Goal: Task Accomplishment & Management: Use online tool/utility

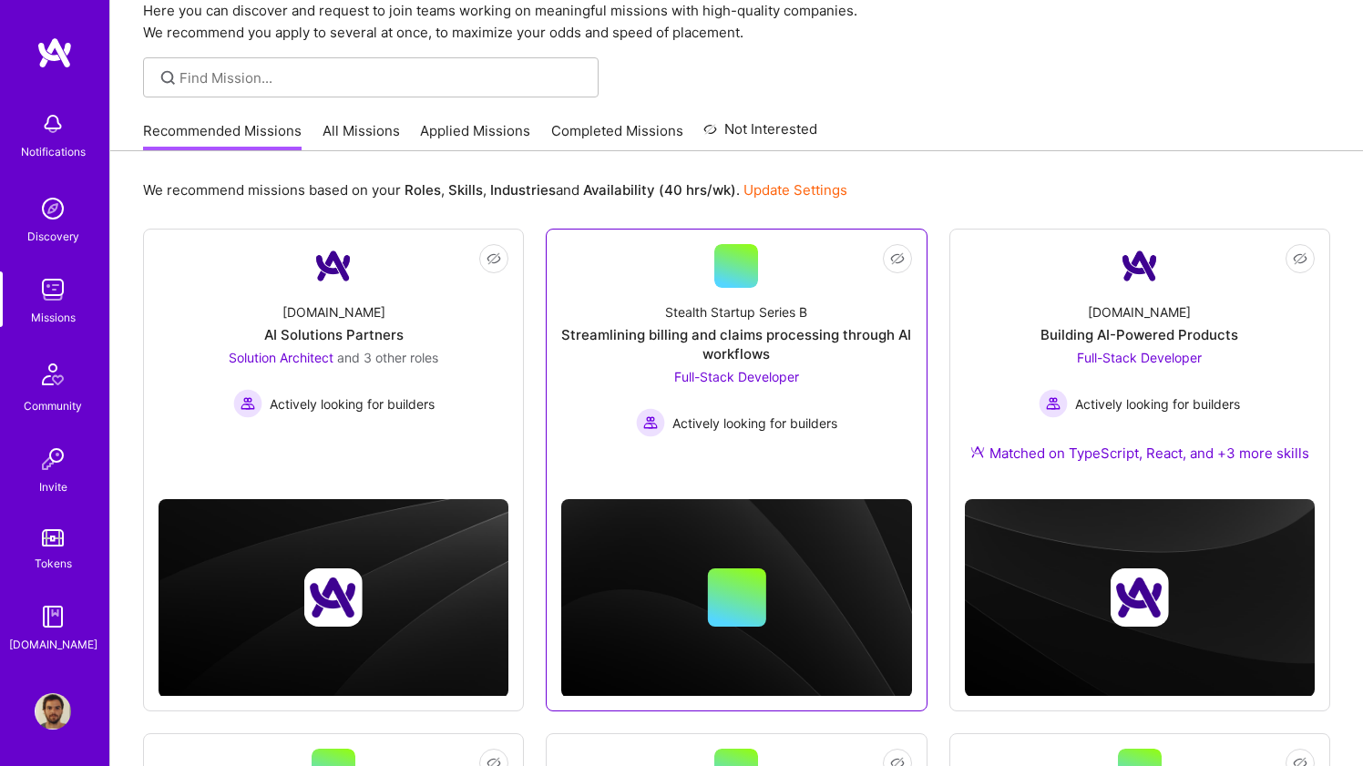
scroll to position [46, 0]
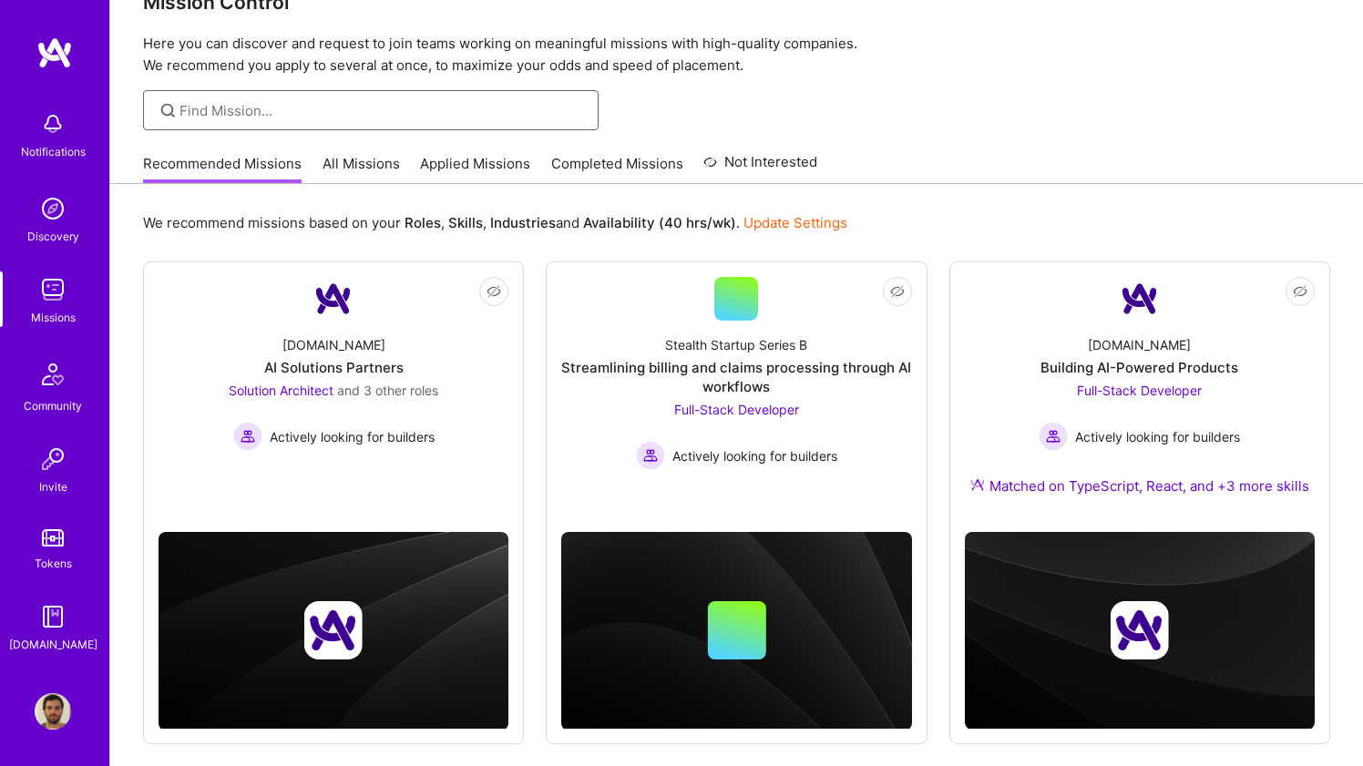
click at [333, 108] on input at bounding box center [381, 110] width 405 height 19
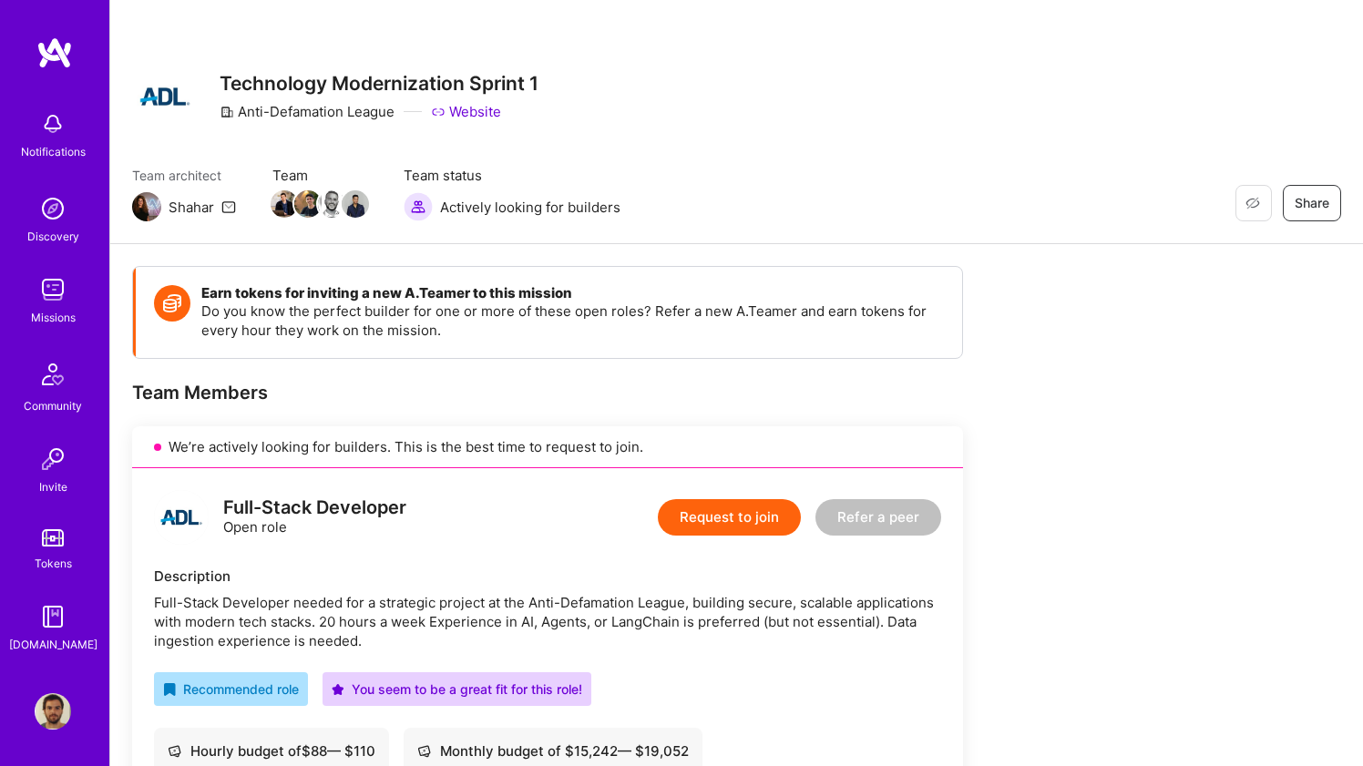
click at [59, 125] on img at bounding box center [53, 124] width 36 height 36
click at [45, 47] on img at bounding box center [54, 52] width 36 height 33
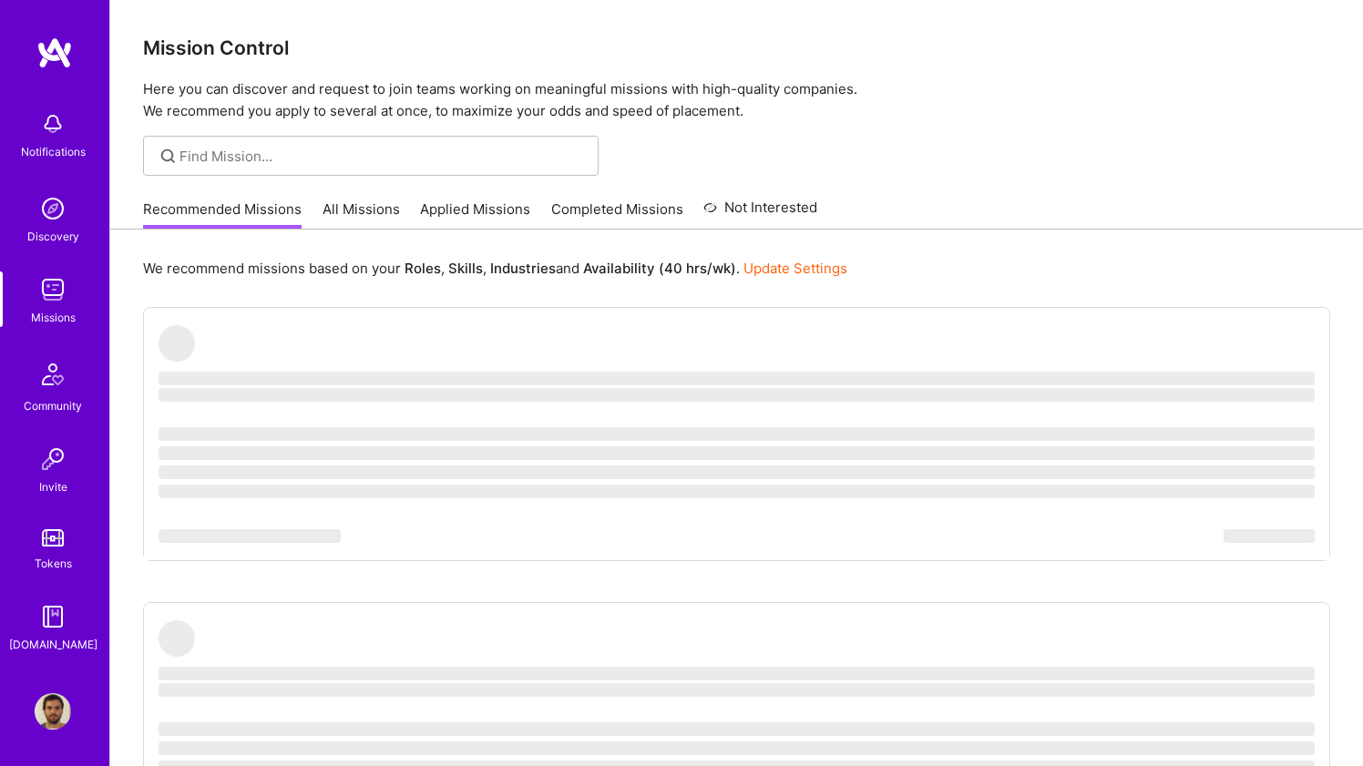
click at [45, 47] on img at bounding box center [54, 52] width 36 height 33
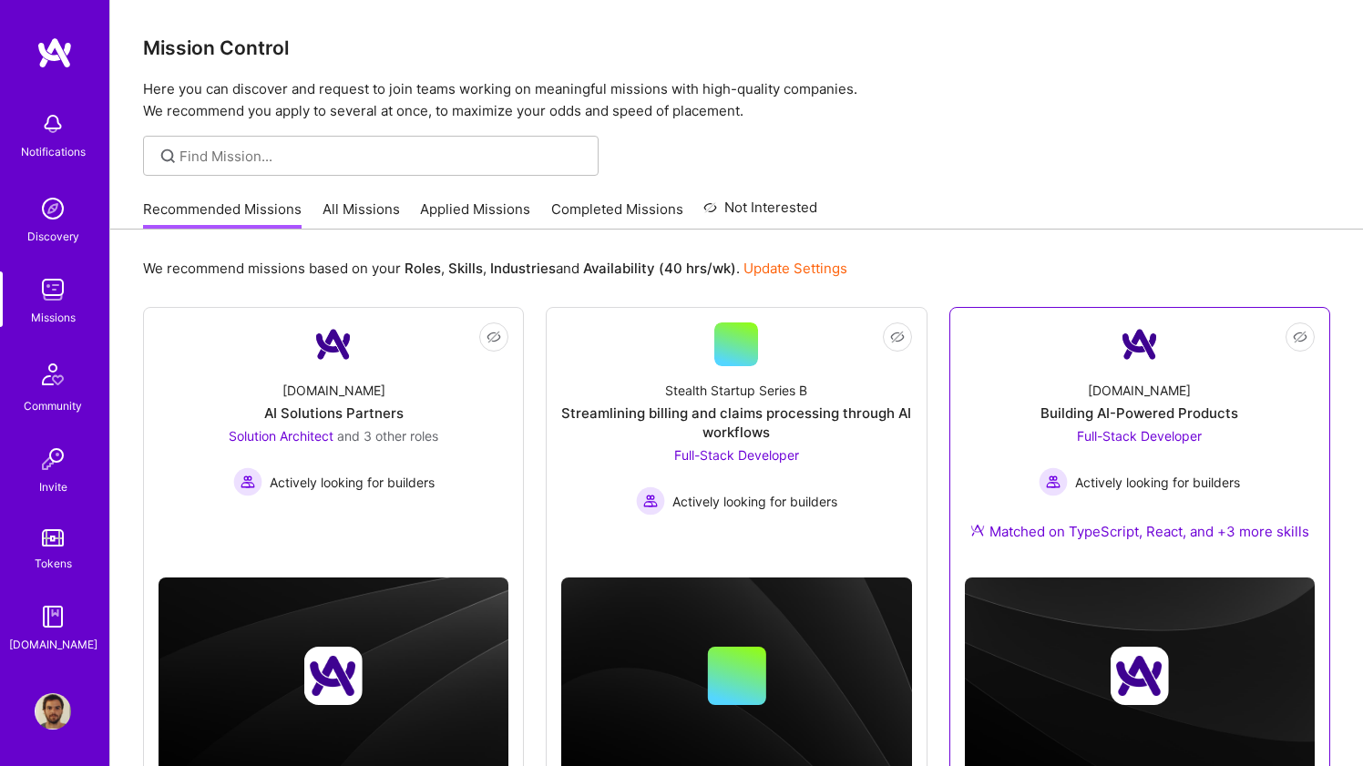
click at [1037, 390] on div "[DOMAIN_NAME] Building AI-Powered Products Full-Stack Developer Actively lookin…" at bounding box center [1140, 464] width 350 height 197
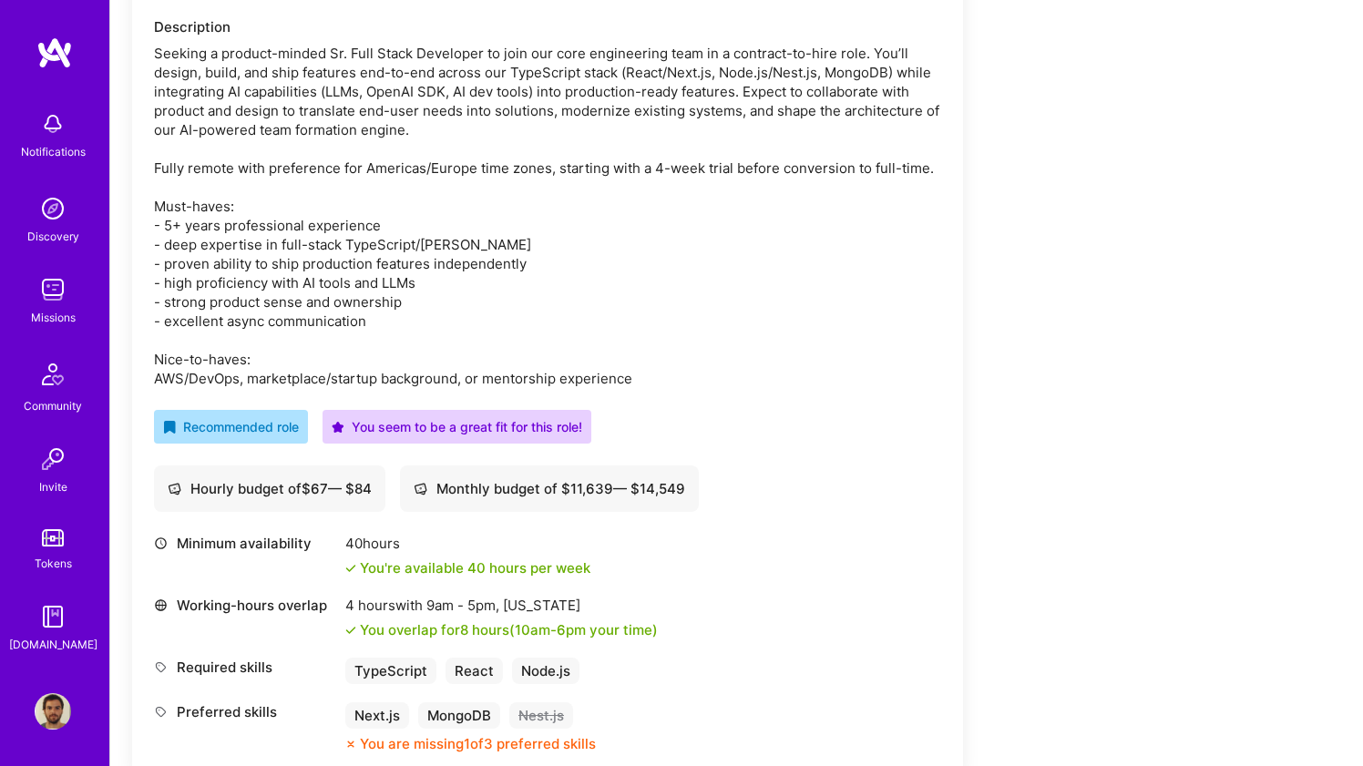
scroll to position [553, 0]
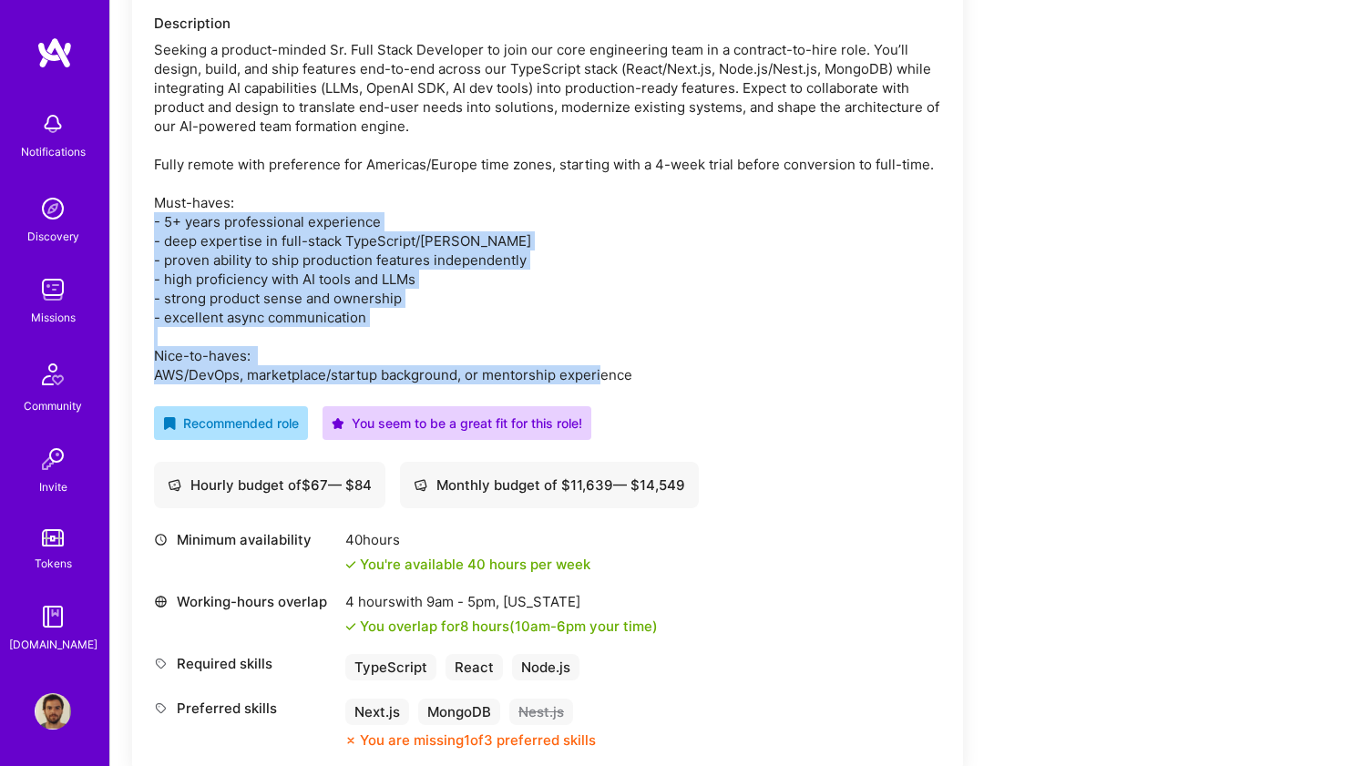
drag, startPoint x: 637, startPoint y: 375, endPoint x: 138, endPoint y: 215, distance: 524.4
click at [138, 215] on div "Full-Stack Developer Open role Request to join Refer a peer Description Recomme…" at bounding box center [547, 343] width 831 height 856
copy div "- 5+ years professional experience - deep expertise in full-stack TypeScript/[P…"
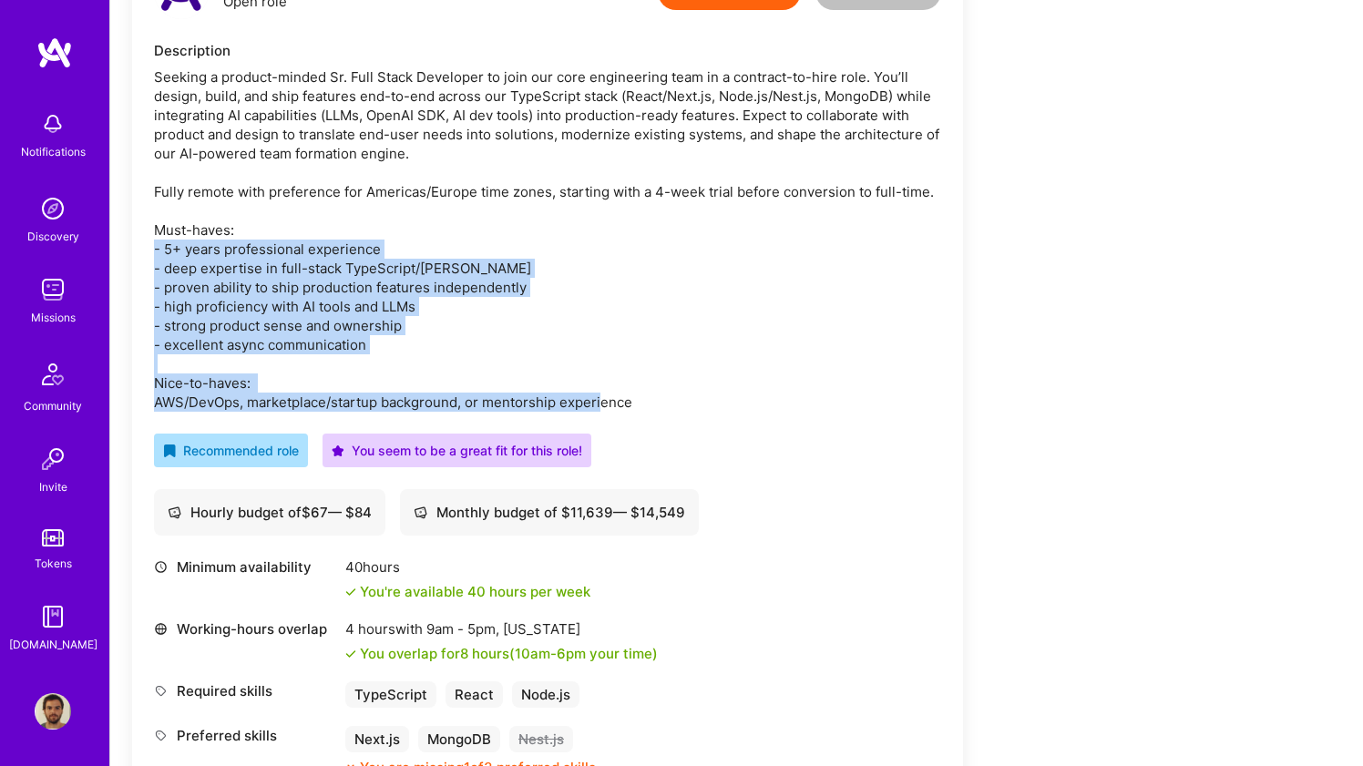
scroll to position [510, 0]
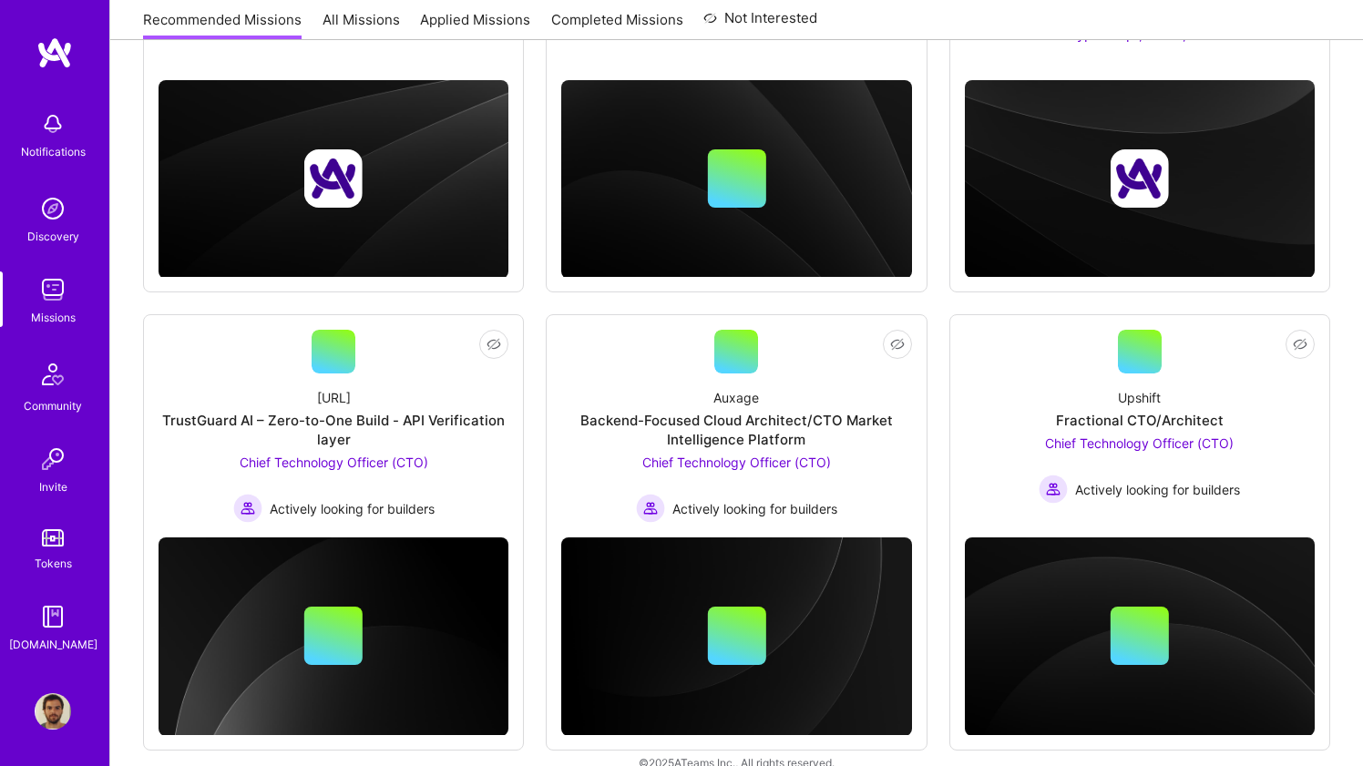
scroll to position [525, 0]
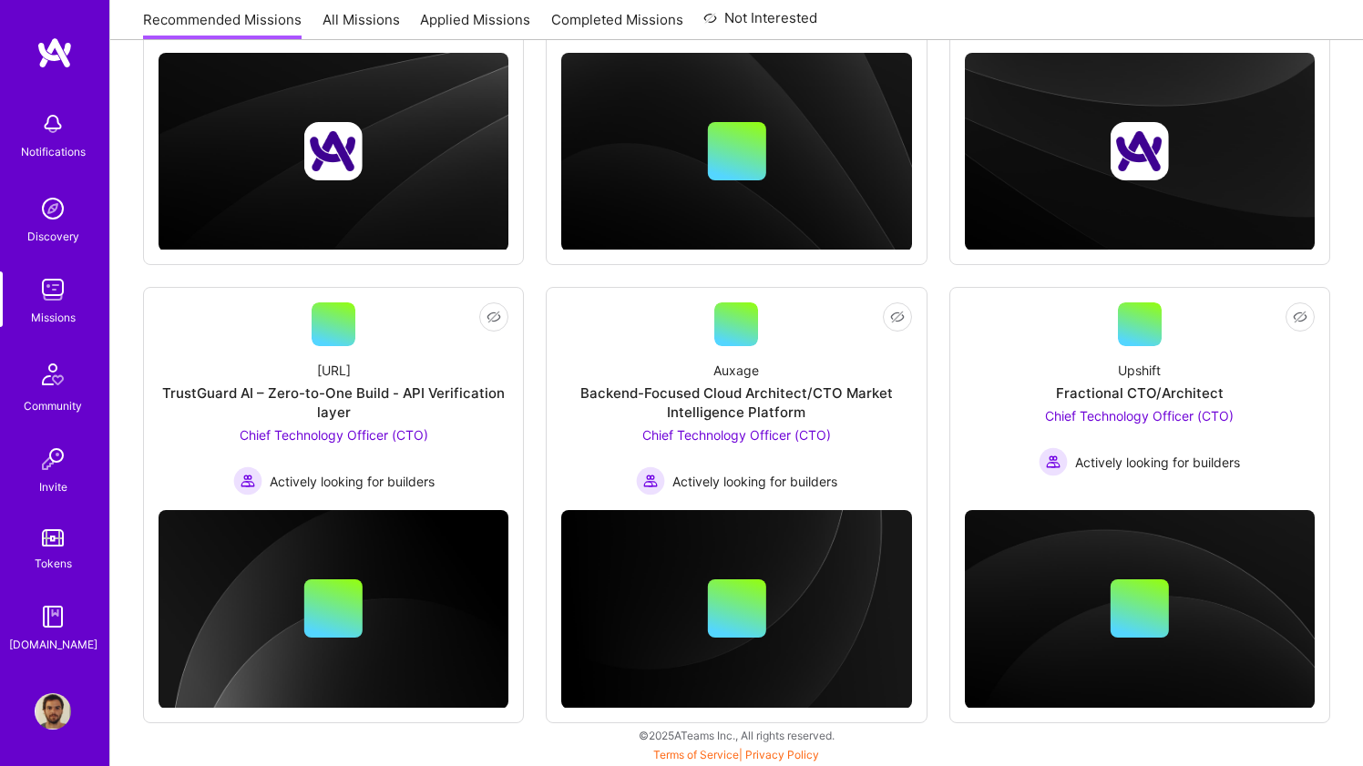
click at [57, 47] on img at bounding box center [54, 52] width 36 height 33
